Goal: Learn about a topic: Learn about a topic

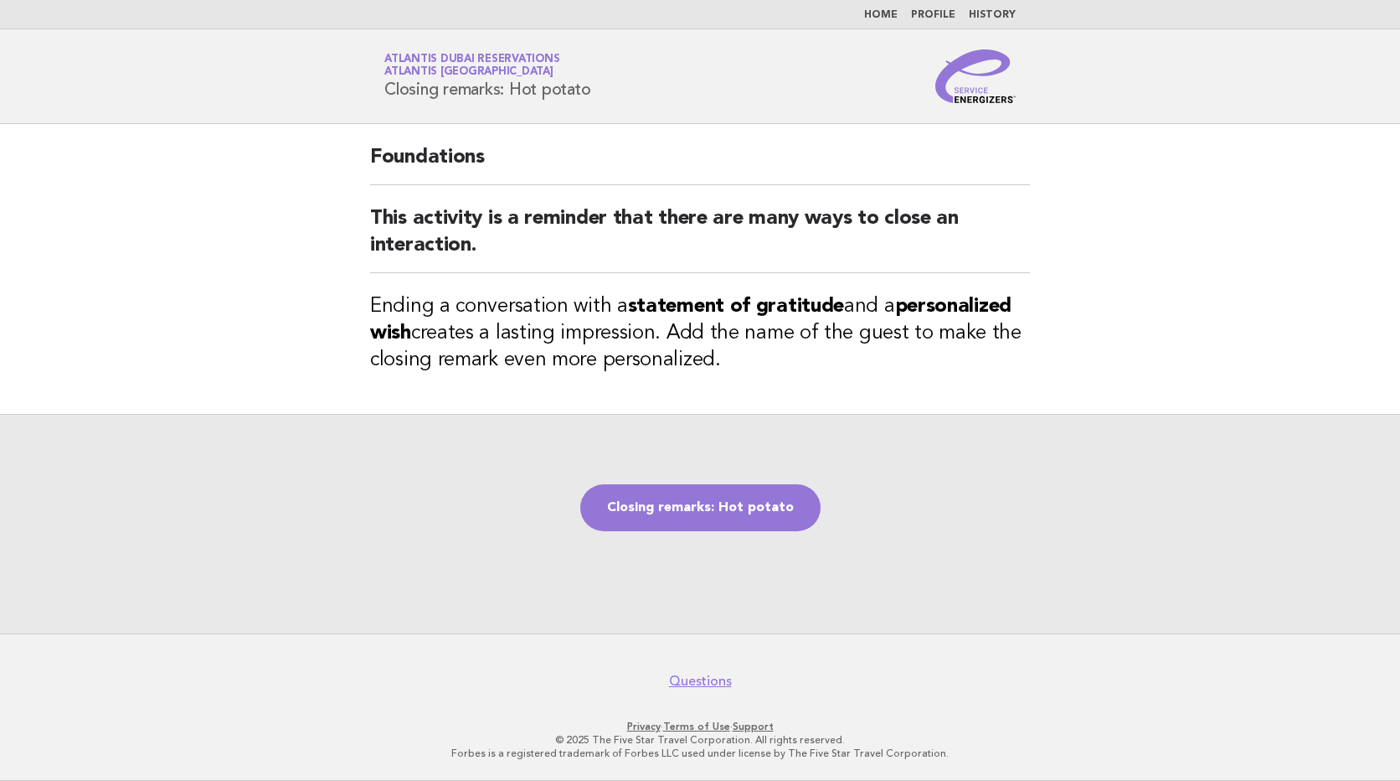
click at [874, 368] on h3 "Ending a conversation with a statement of gratitude and a personalized wish cre…" at bounding box center [700, 333] width 660 height 80
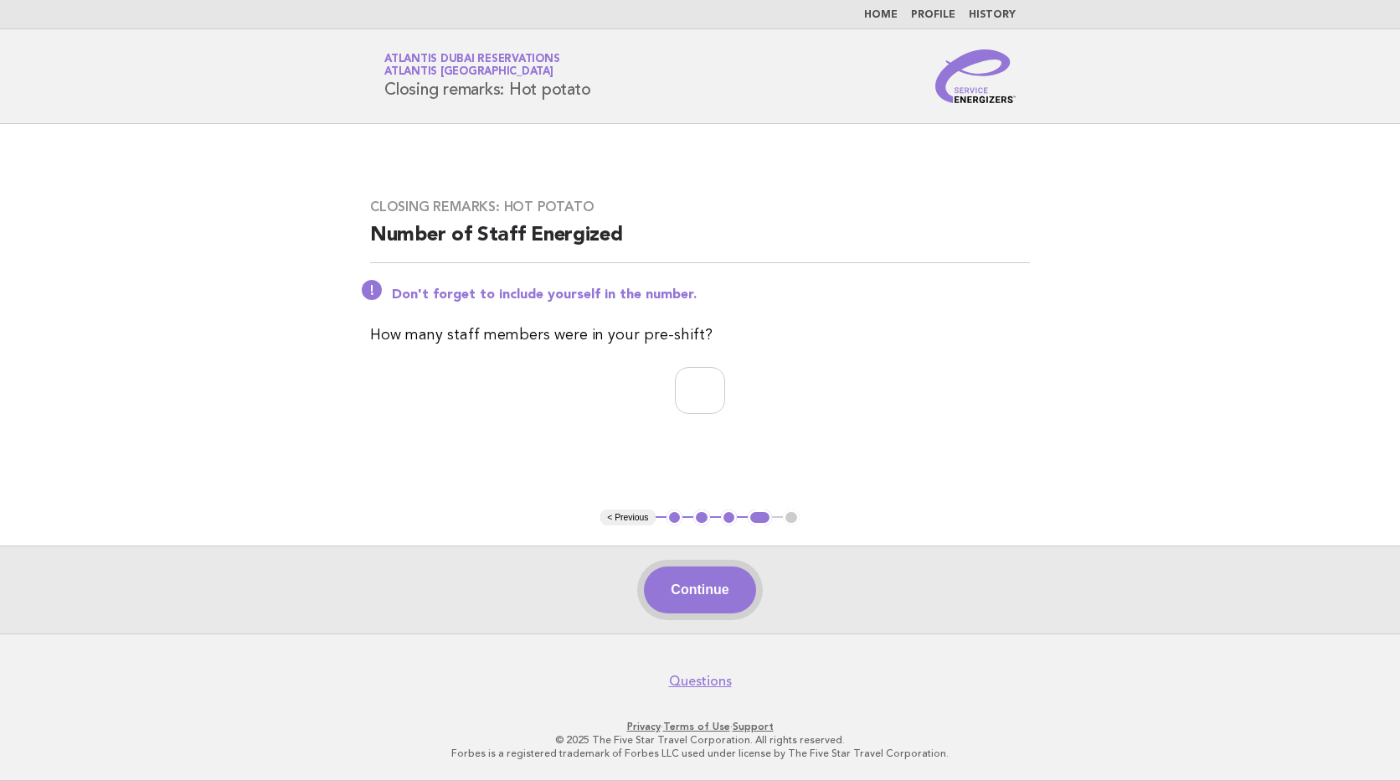
click at [705, 595] on button "Continue" at bounding box center [699, 589] width 111 height 47
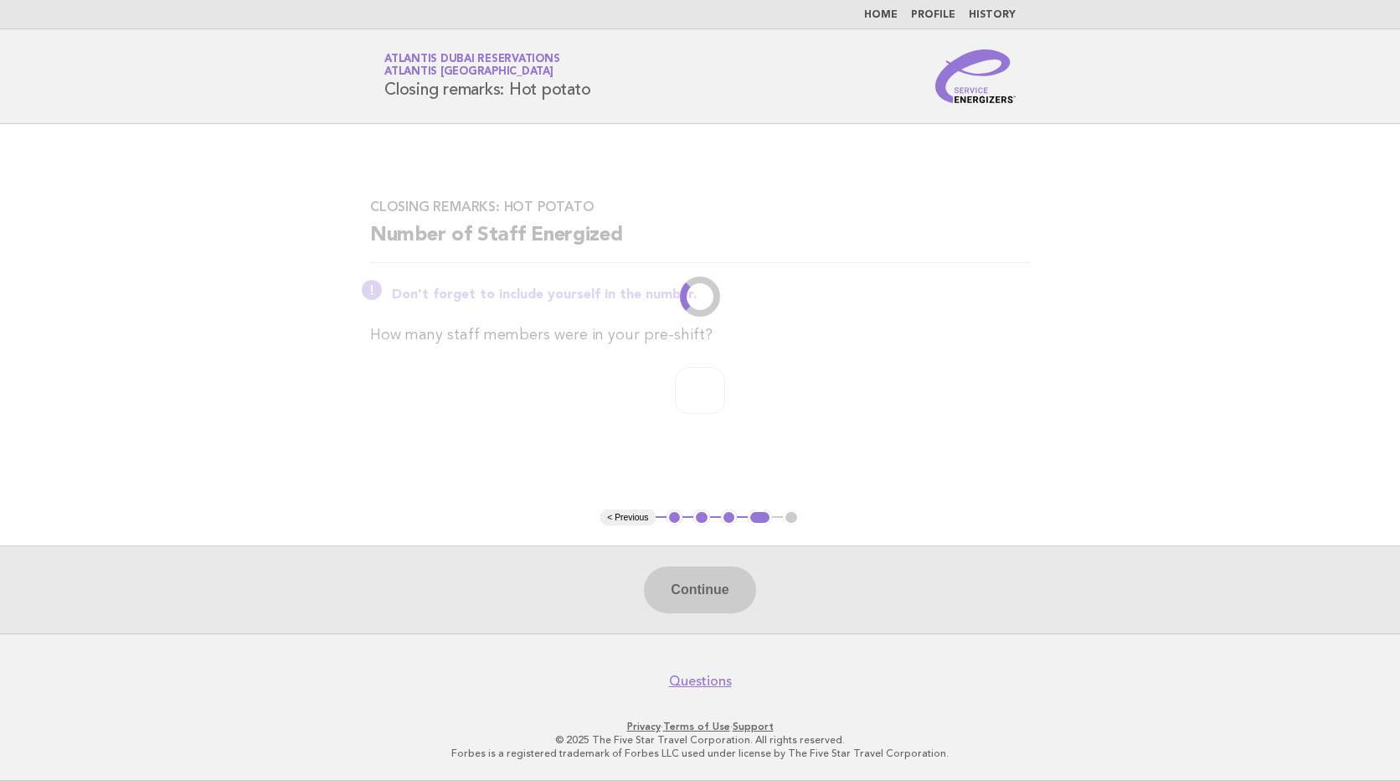
click at [690, 611] on div "Continue" at bounding box center [700, 589] width 1400 height 88
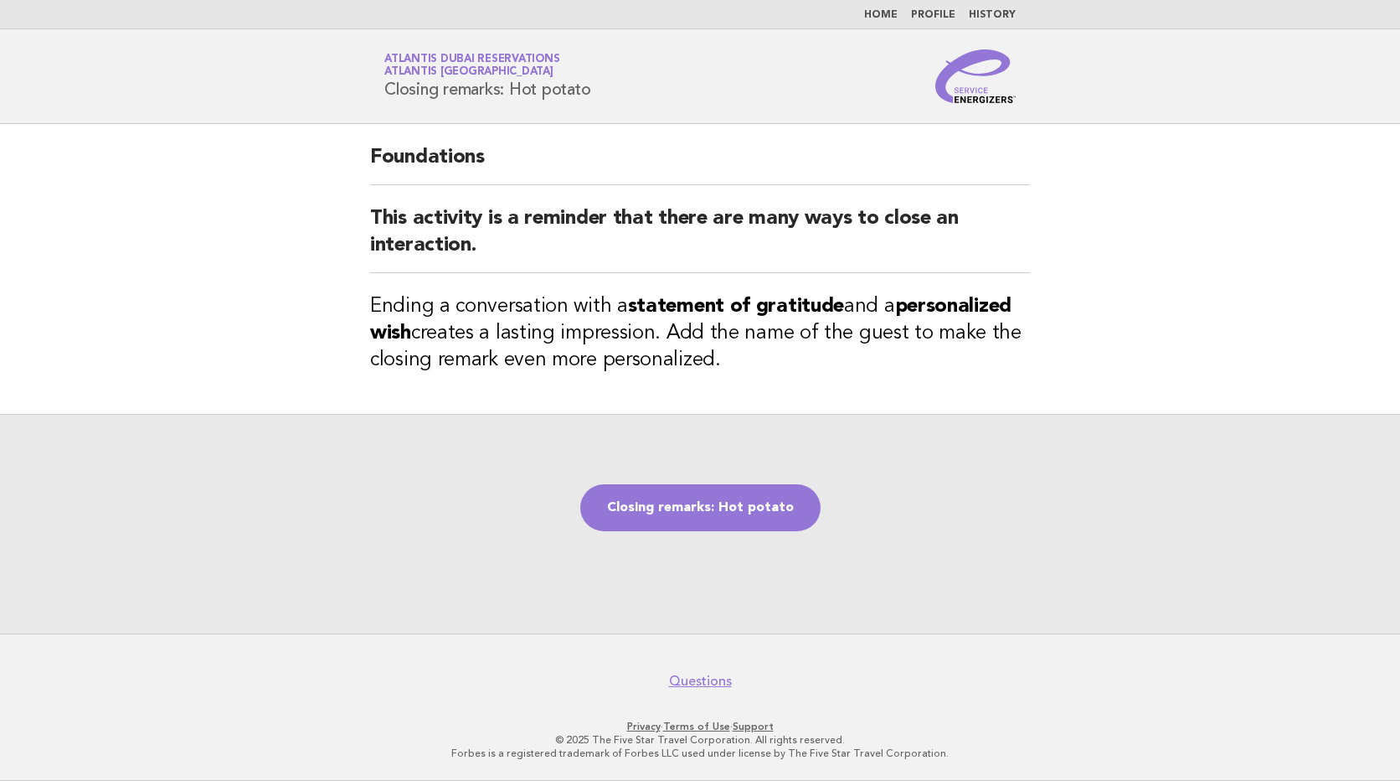
click at [458, 204] on div "Foundations This activity is a reminder that there are many ways to close an in…" at bounding box center [700, 269] width 700 height 290
drag, startPoint x: 385, startPoint y: 86, endPoint x: 508, endPoint y: 82, distance: 122.3
click at [508, 82] on h1 "Service Energizers Atlantis Dubai Reservations Atlantis Dubai Closing remarks: …" at bounding box center [487, 76] width 206 height 44
copy h1 "Closing remarks:"
click at [398, 116] on header "Service Energizers Atlantis Dubai Reservations Atlantis Dubai Closing remarks: …" at bounding box center [700, 76] width 1400 height 95
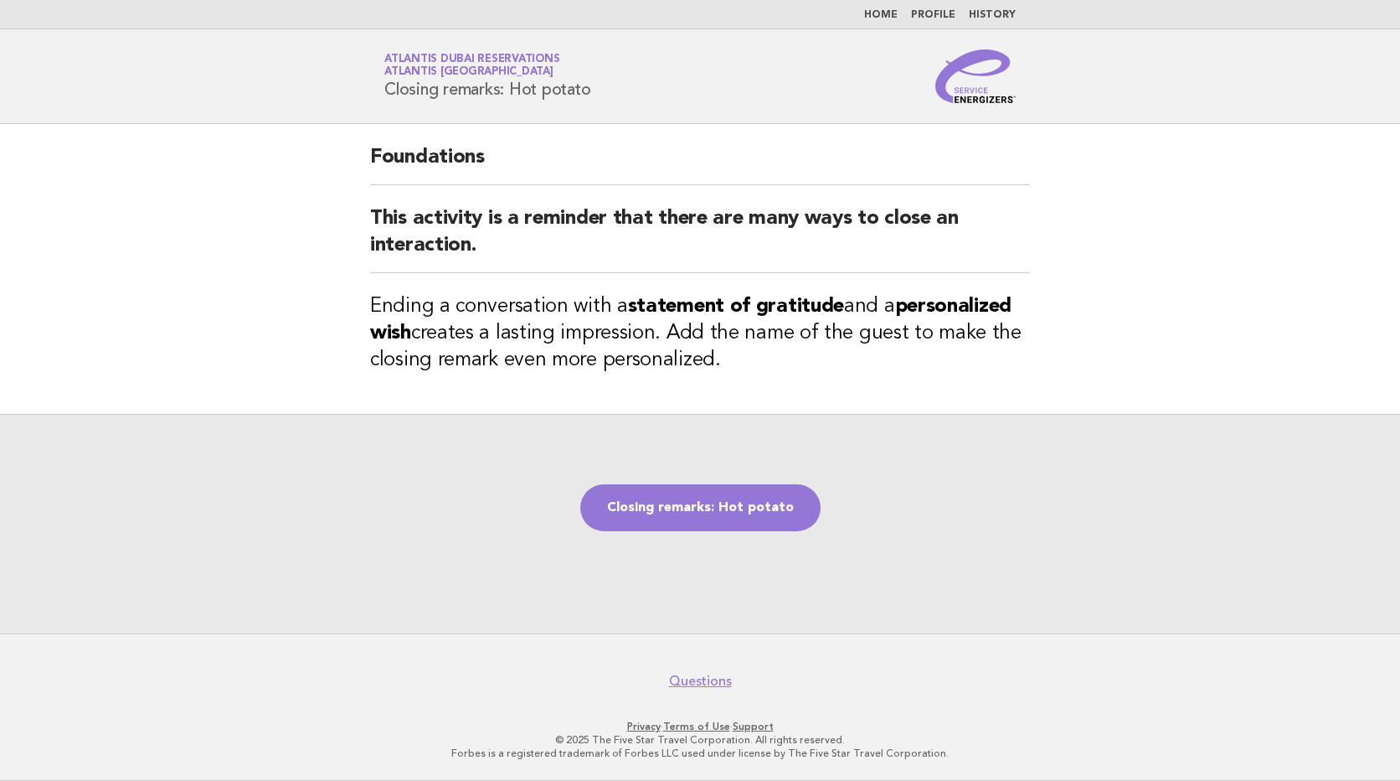
drag, startPoint x: 383, startPoint y: 94, endPoint x: 647, endPoint y: 91, distance: 263.8
click at [647, 91] on div "Service Energizers Atlantis Dubai Reservations Atlantis Dubai Closing remarks: …" at bounding box center [700, 76] width 678 height 54
copy h1 "Closing remarks: Hot potato"
drag, startPoint x: 361, startPoint y: 304, endPoint x: 838, endPoint y: 358, distance: 480.4
click at [838, 358] on div "Foundations This activity is a reminder that there are many ways to close an in…" at bounding box center [700, 269] width 700 height 290
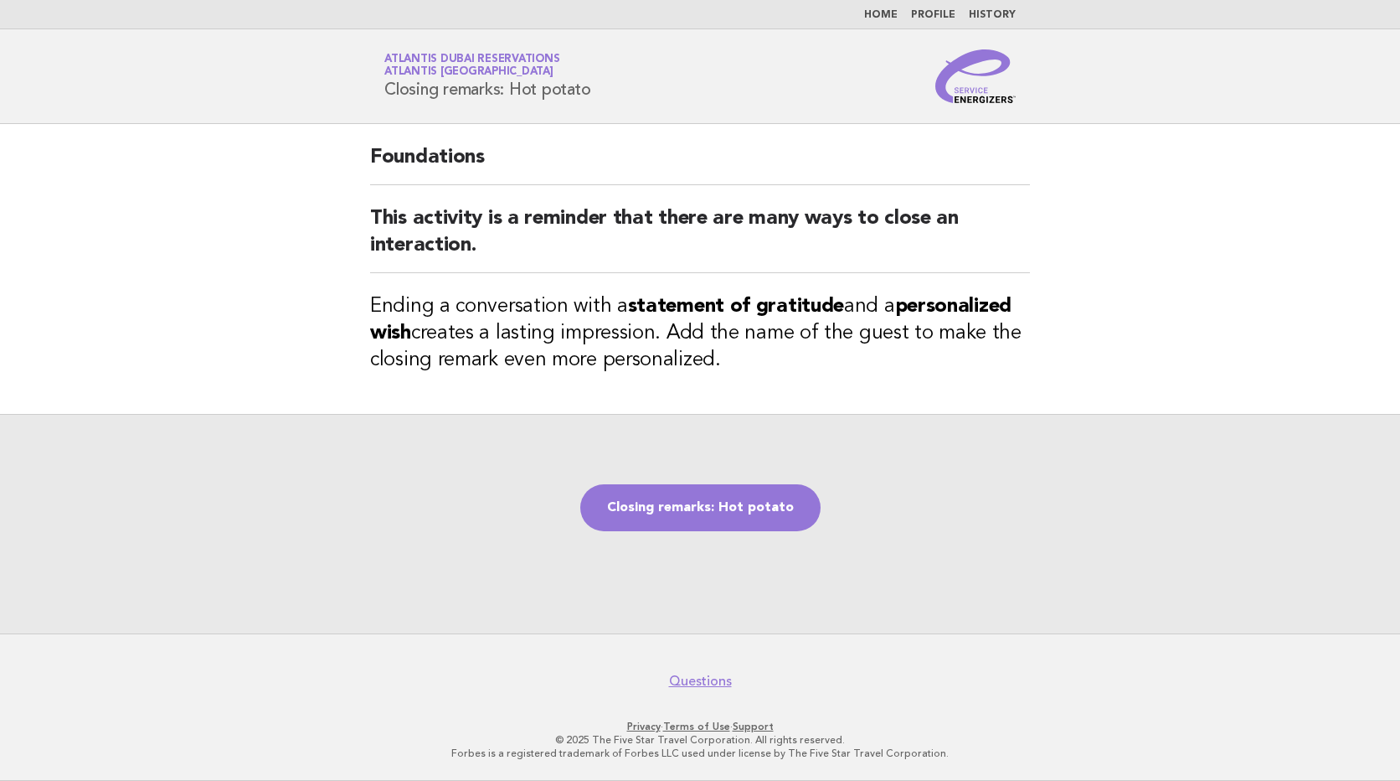
copy h3 "Ending a conversation with a statement of gratitude and a personalized wish cre…"
click at [971, 466] on div "Closing remarks: Hot potato" at bounding box center [700, 523] width 1400 height 219
click at [691, 504] on link "Closing remarks: Hot potato" at bounding box center [700, 507] width 240 height 47
click at [714, 521] on link "Closing remarks: Hot potato" at bounding box center [700, 507] width 240 height 47
